Goal: Task Accomplishment & Management: Use online tool/utility

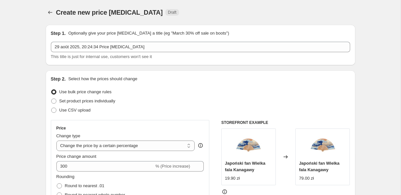
select select "percentage"
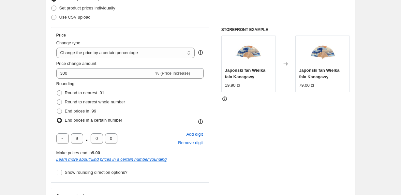
scroll to position [109, 0]
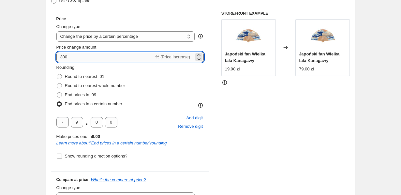
click at [100, 57] on input "300" at bounding box center [105, 57] width 98 height 10
type input "330"
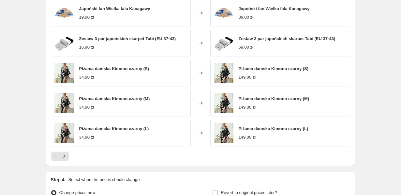
scroll to position [423, 0]
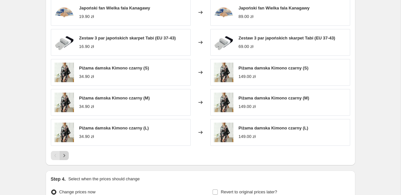
click at [66, 155] on icon "Next" at bounding box center [64, 155] width 7 height 7
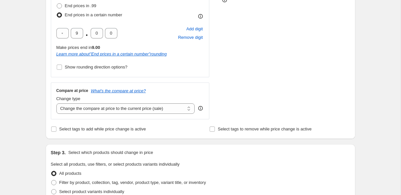
scroll to position [192, 0]
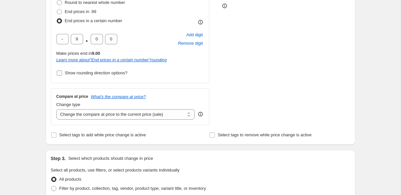
click at [60, 73] on input "Show rounding direction options?" at bounding box center [59, 72] width 5 height 5
checkbox input "true"
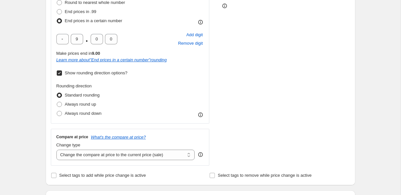
click at [49, 104] on div "Step 2. Select how the prices should change Use bulk price change rules Set pro…" at bounding box center [201, 31] width 310 height 307
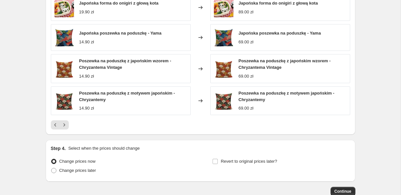
scroll to position [542, 0]
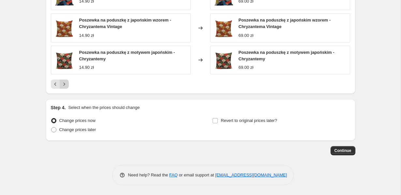
click at [67, 81] on button "Next" at bounding box center [64, 84] width 9 height 9
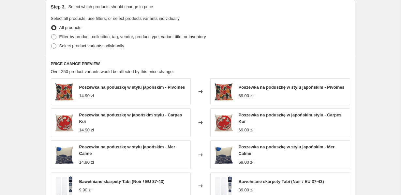
scroll to position [358, 0]
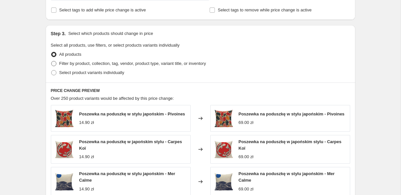
click at [105, 63] on span "Filter by product, collection, tag, vendor, product type, variant title, or inv…" at bounding box center [132, 63] width 147 height 5
click at [52, 61] on input "Filter by product, collection, tag, vendor, product type, variant title, or inv…" at bounding box center [51, 61] width 0 height 0
radio input "true"
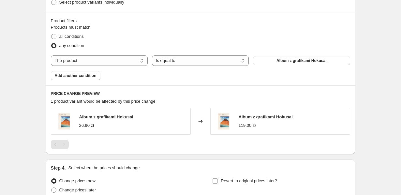
scroll to position [433, 0]
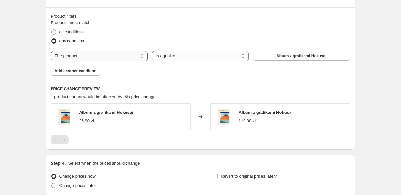
click at [94, 58] on select "The product The product's collection The product's tag The product's vendor The…" at bounding box center [99, 56] width 97 height 10
click at [51, 51] on select "The product The product's collection The product's tag The product's vendor The…" at bounding box center [99, 56] width 97 height 10
click at [127, 40] on div "any condition" at bounding box center [200, 41] width 299 height 9
click at [165, 55] on select "Is equal to Is not equal to" at bounding box center [200, 56] width 97 height 10
click at [152, 51] on select "Is equal to Is not equal to" at bounding box center [200, 56] width 97 height 10
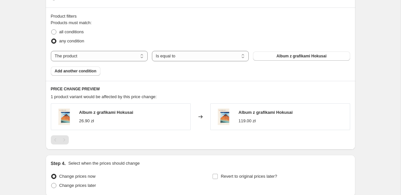
click at [158, 38] on div "any condition" at bounding box center [200, 41] width 299 height 9
